Goal: Communication & Community: Answer question/provide support

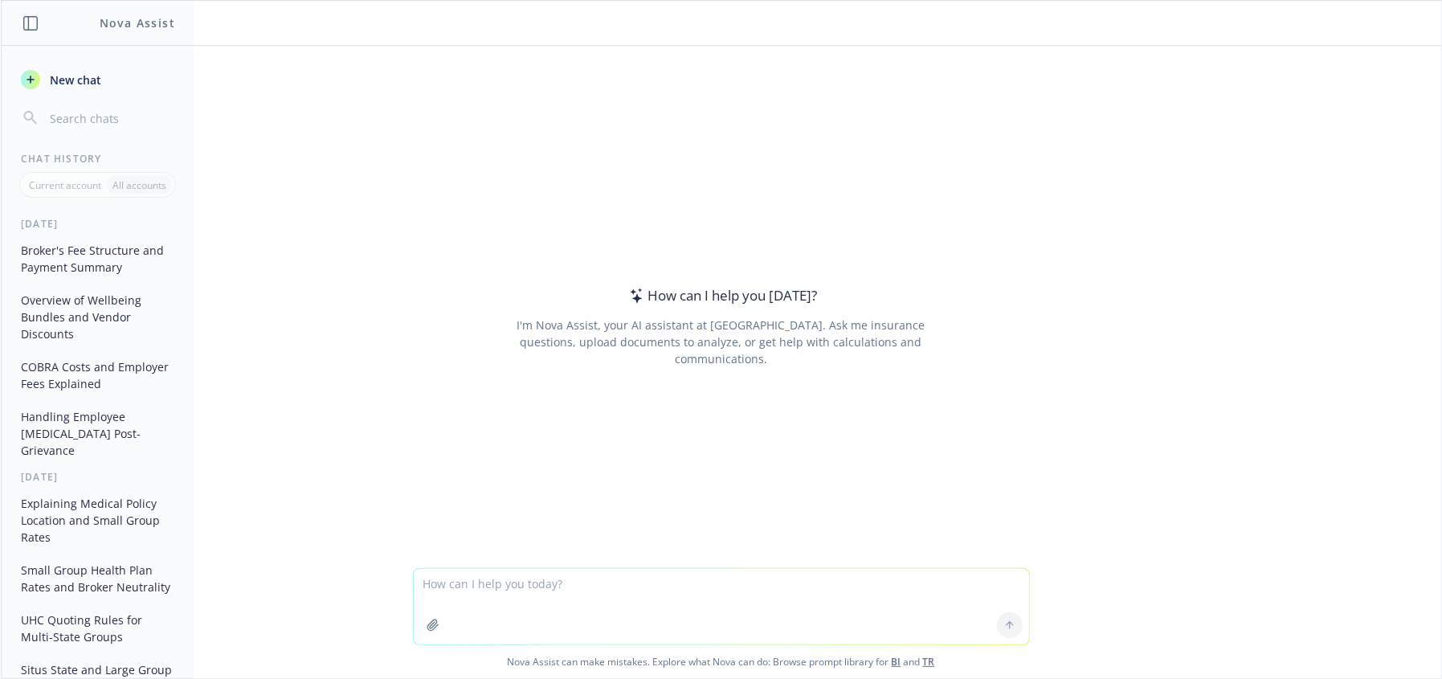
drag, startPoint x: 471, startPoint y: 592, endPoint x: 458, endPoint y: 552, distance: 42.2
click at [464, 590] on textarea at bounding box center [722, 607] width 616 height 76
type textarea "t"
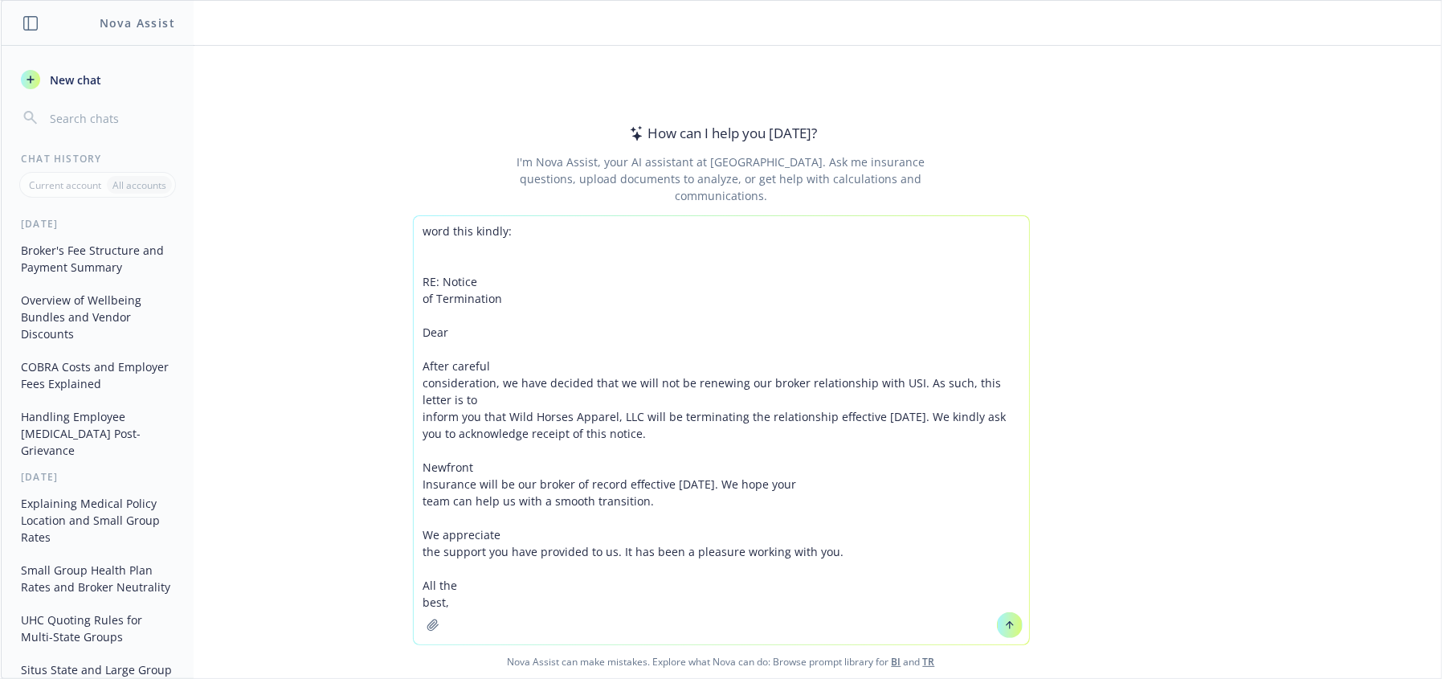
click at [550, 230] on textarea "word this kindly: RE: Notice of Termination Dear After careful consideration, w…" at bounding box center [722, 430] width 616 height 428
type textarea "word this kindly and give new subject RE: Notice of Termination Dear After care…"
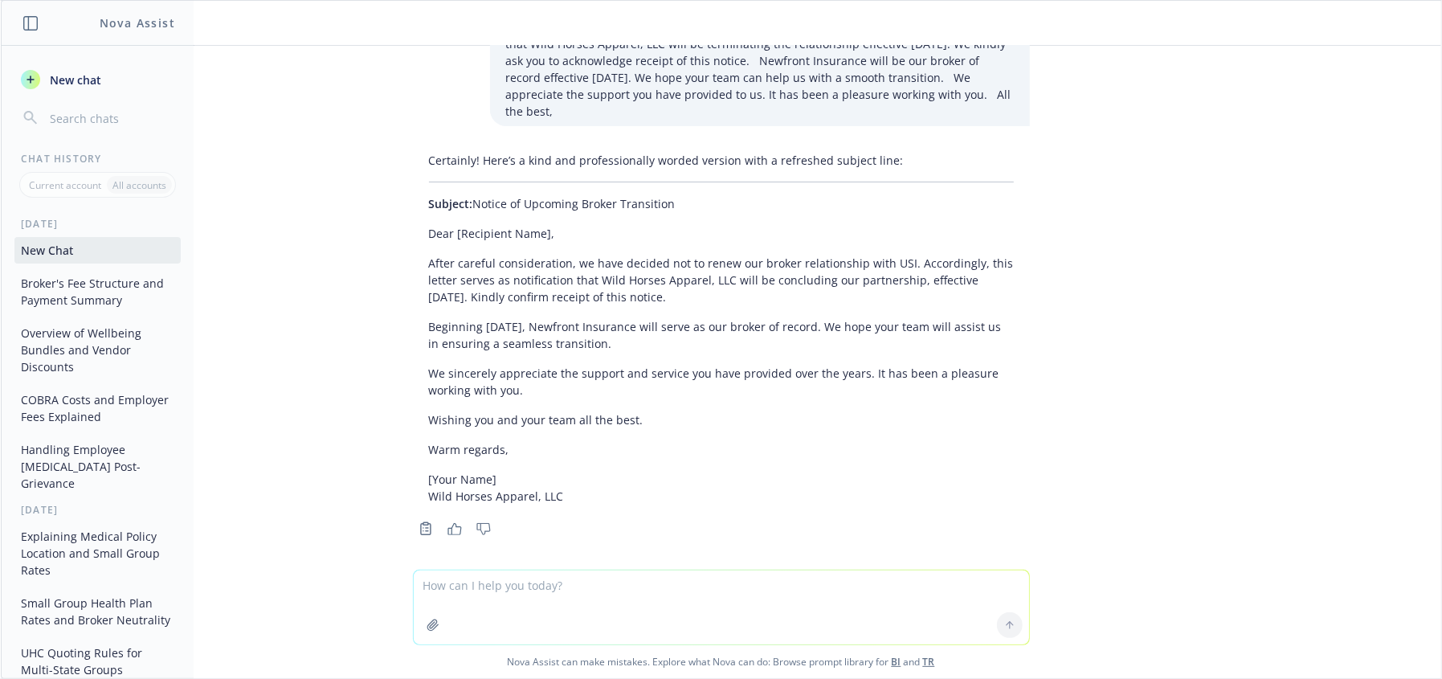
scroll to position [101, 0]
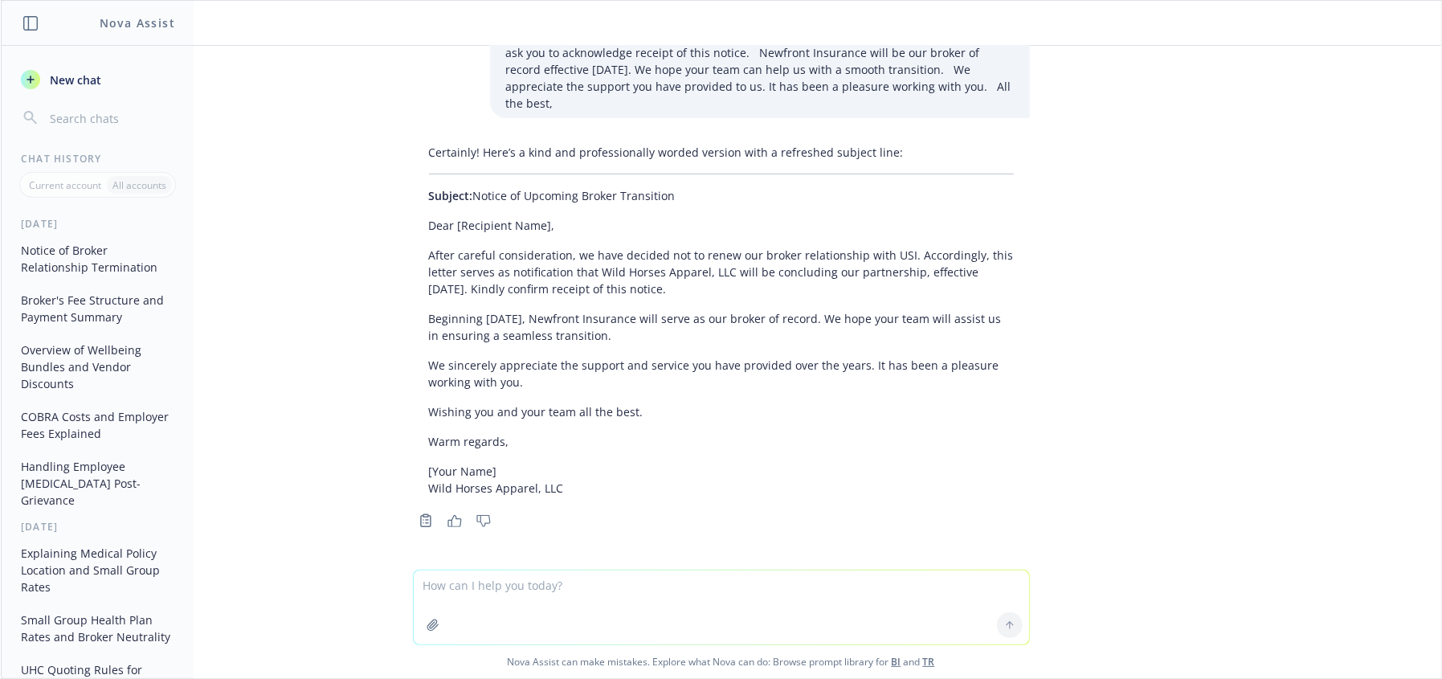
click at [845, 276] on p "After careful consideration, we have decided not to renew our broker relationsh…" at bounding box center [721, 272] width 585 height 51
drag, startPoint x: 918, startPoint y: 276, endPoint x: 595, endPoint y: 292, distance: 322.6
click at [914, 280] on p "After careful consideration, we have decided not to renew our broker relationsh…" at bounding box center [721, 272] width 585 height 51
drag, startPoint x: 533, startPoint y: 279, endPoint x: 755, endPoint y: 294, distance: 223.1
click at [587, 292] on p "After careful consideration, we have decided not to renew our broker relationsh…" at bounding box center [721, 272] width 585 height 51
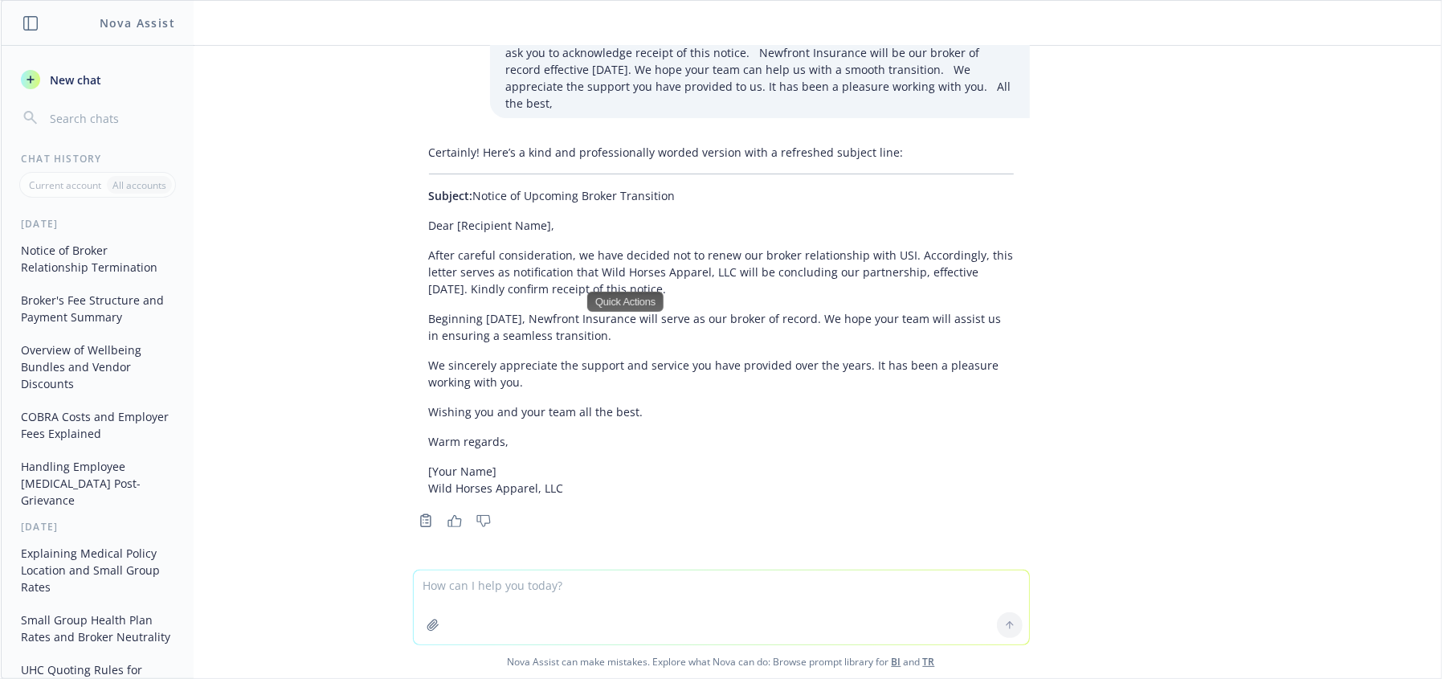
click at [730, 452] on div "Certainly! Here’s a kind and professionally worded version with a refreshed sub…" at bounding box center [721, 320] width 617 height 366
drag, startPoint x: 746, startPoint y: 303, endPoint x: 556, endPoint y: 386, distance: 206.9
click at [742, 303] on div "Certainly! Here’s a kind and professionally worded version with a refreshed sub…" at bounding box center [721, 320] width 617 height 366
drag, startPoint x: 516, startPoint y: 346, endPoint x: 595, endPoint y: 430, distance: 115.4
click at [516, 346] on div "Certainly! Here’s a kind and professionally worded version with a refreshed sub…" at bounding box center [721, 320] width 617 height 366
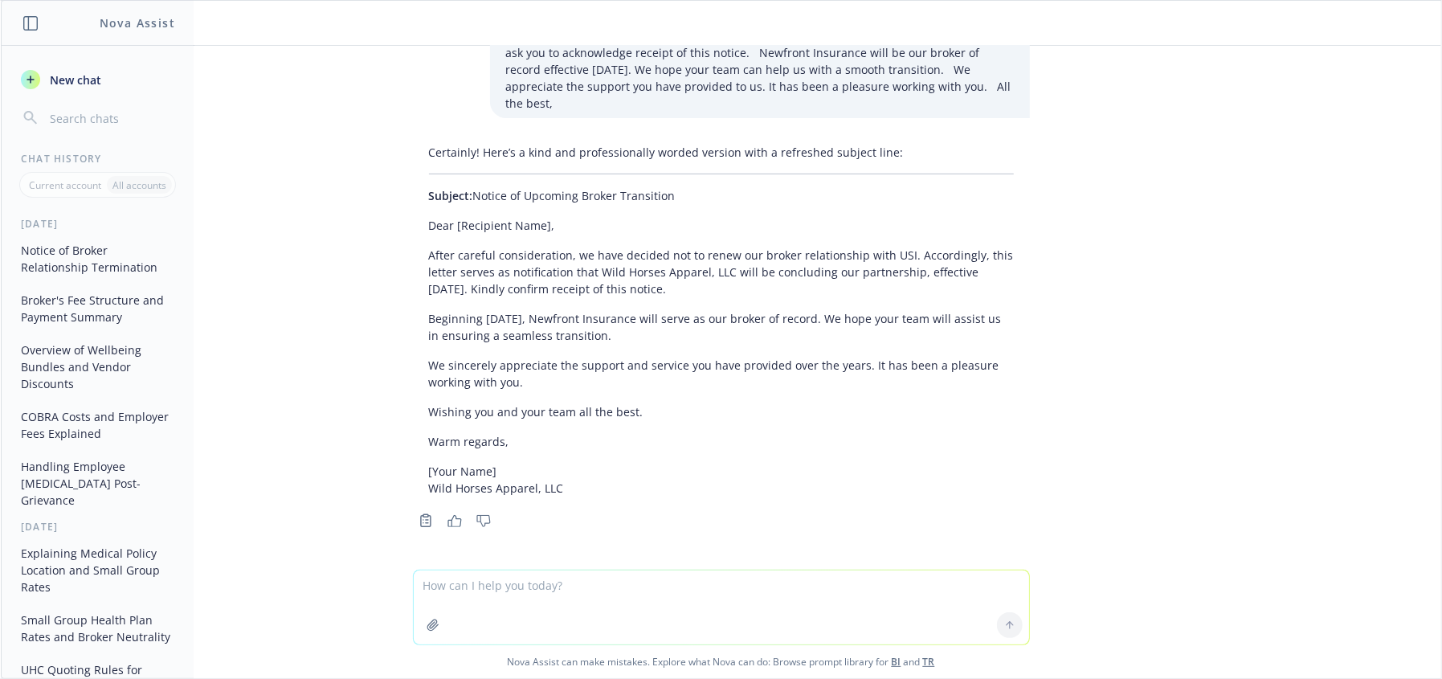
click at [700, 469] on p "[Your Name] Wild Horses Apparel, LLC" at bounding box center [721, 480] width 585 height 34
click at [567, 350] on div "Certainly! Here’s a kind and professionally worded version with a refreshed sub…" at bounding box center [721, 320] width 617 height 366
click at [591, 414] on p "Wishing you and your team all the best." at bounding box center [721, 411] width 585 height 17
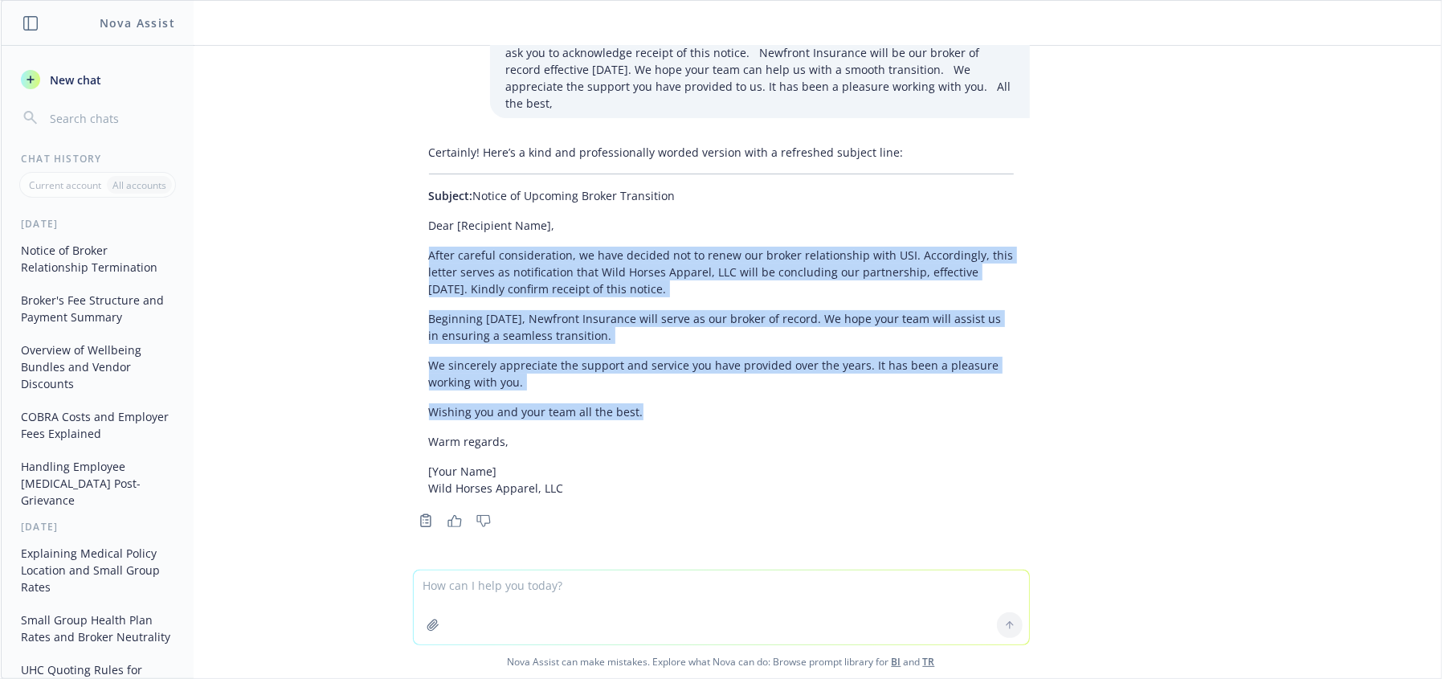
drag, startPoint x: 657, startPoint y: 416, endPoint x: 414, endPoint y: 248, distance: 295.8
click at [414, 248] on div "Certainly! Here’s a kind and professionally worded version with a refreshed sub…" at bounding box center [721, 320] width 617 height 366
copy div "After careful consideration, we have decided not to renew our broker relationsh…"
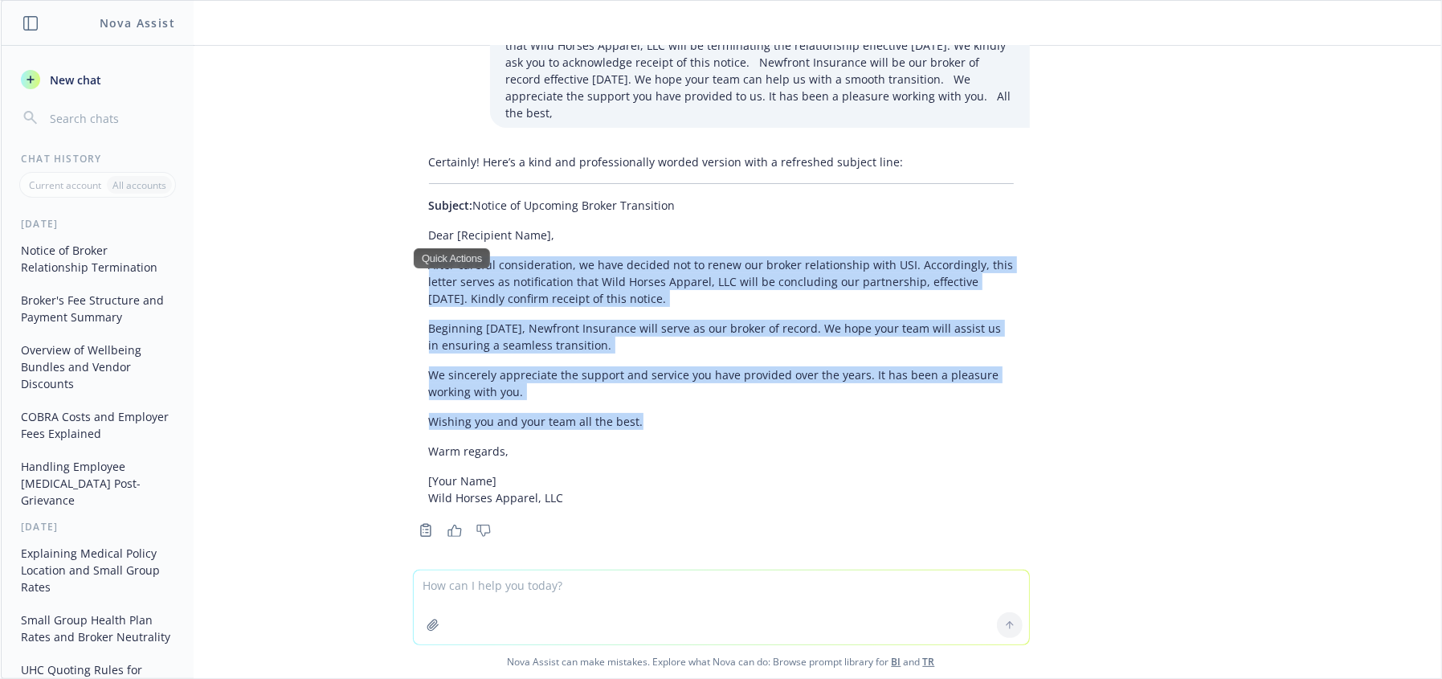
scroll to position [0, 0]
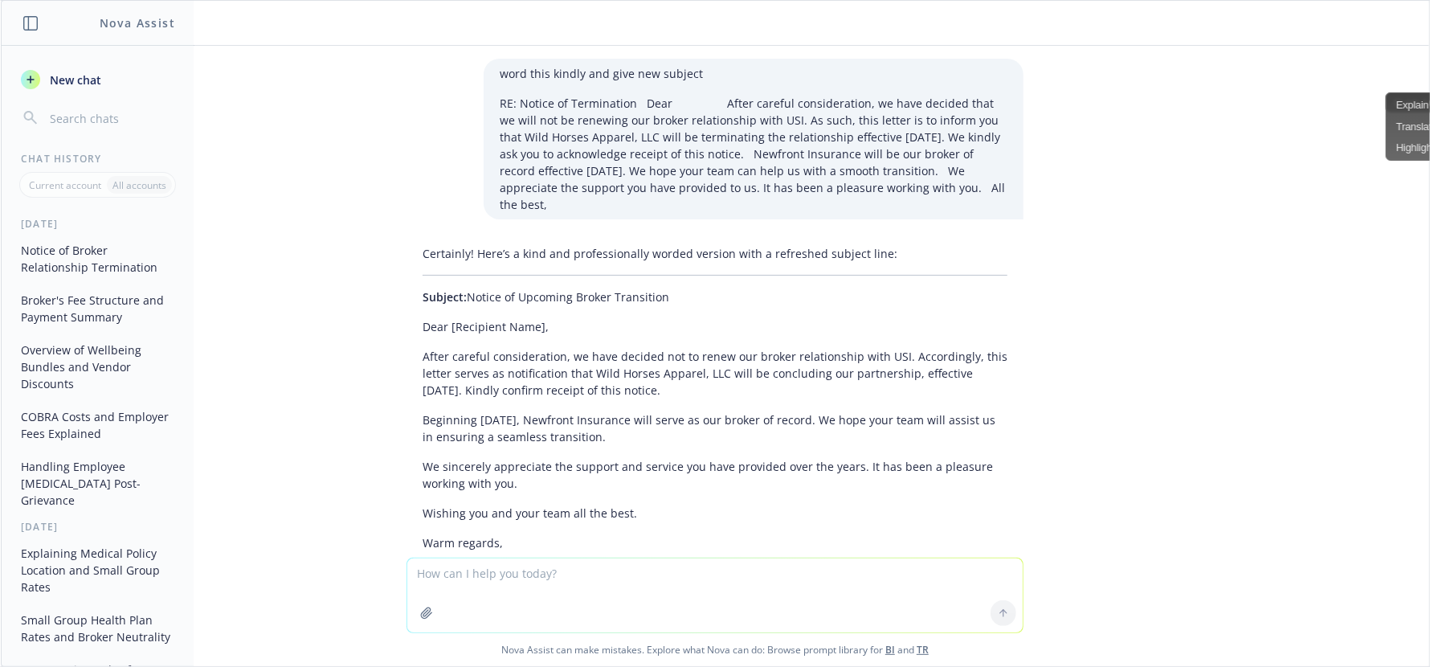
drag, startPoint x: 606, startPoint y: 564, endPoint x: 558, endPoint y: 564, distance: 47.4
click at [595, 564] on textarea at bounding box center [715, 595] width 616 height 74
